Goal: Book appointment/travel/reservation

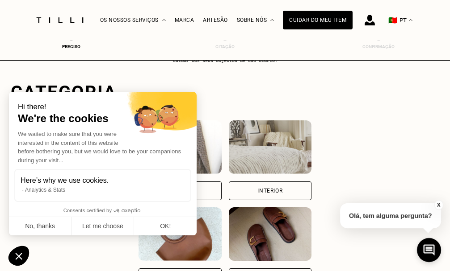
scroll to position [89, 0]
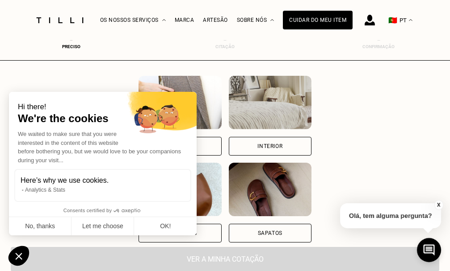
click at [279, 107] on img at bounding box center [270, 103] width 83 height 54
click at [279, 109] on img at bounding box center [270, 103] width 83 height 54
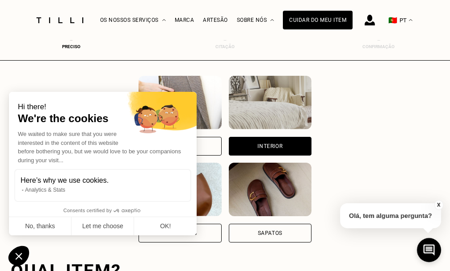
click at [279, 109] on img at bounding box center [270, 103] width 83 height 54
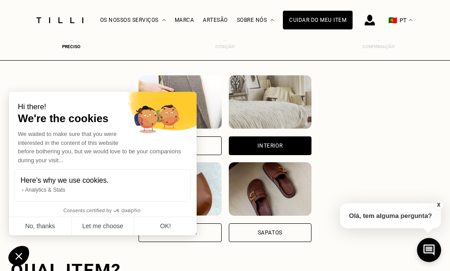
click at [279, 109] on img at bounding box center [270, 102] width 83 height 54
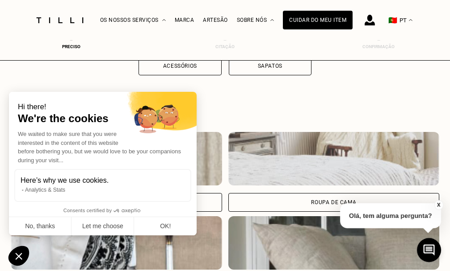
click at [278, 111] on div "Categoria Roupas Interior Acessórios Sapatos Qual item? Cortina Roupa de cama R…" at bounding box center [225, 83] width 428 height 427
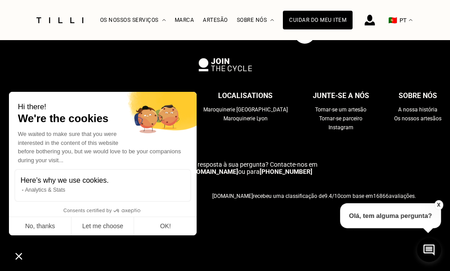
scroll to position [681, 4]
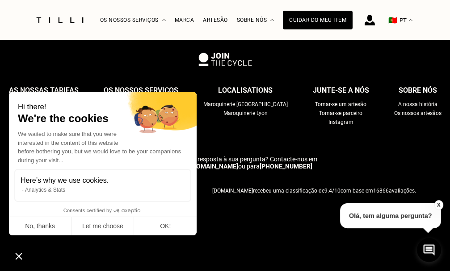
click at [0, 95] on div "As nossas tarifas Marcar uma consulta Lista de preços Ajuda Os nossos serviços …" at bounding box center [225, 114] width 450 height 61
drag, startPoint x: 84, startPoint y: 71, endPoint x: 133, endPoint y: 69, distance: 48.7
click at [129, 70] on div "As nossas tarifas Marcar uma consulta Lista de preços Ajuda Os nossos serviços …" at bounding box center [225, 144] width 450 height 183
drag, startPoint x: 134, startPoint y: 69, endPoint x: 140, endPoint y: 71, distance: 6.0
click at [136, 70] on div "As nossas tarifas Marcar uma consulta Lista de preços Ajuda Os nossos serviços …" at bounding box center [225, 144] width 450 height 183
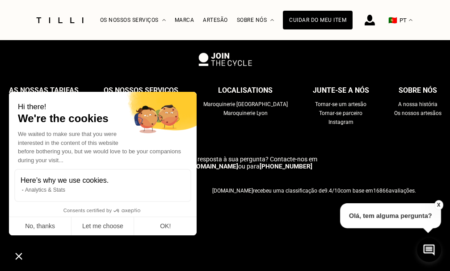
drag, startPoint x: 167, startPoint y: 74, endPoint x: 198, endPoint y: 75, distance: 31.3
click at [189, 75] on div "As nossas tarifas Marcar uma consulta Lista de preços Ajuda Os nossos serviços …" at bounding box center [225, 144] width 450 height 183
drag, startPoint x: 229, startPoint y: 78, endPoint x: 245, endPoint y: 76, distance: 16.1
click at [241, 78] on div "As nossas tarifas Marcar uma consulta Lista de preços Ajuda Os nossos serviços …" at bounding box center [225, 144] width 450 height 183
